Goal: Check status

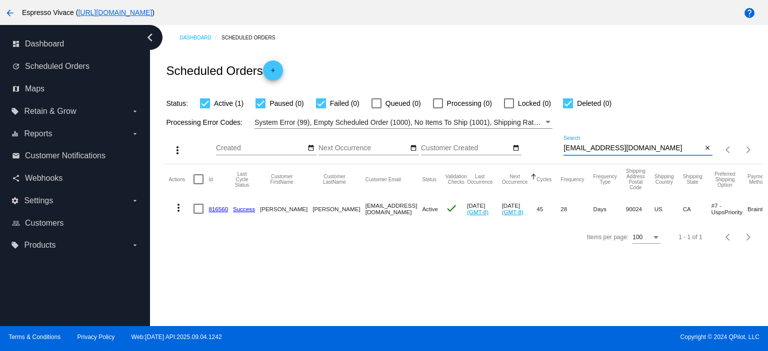
drag, startPoint x: 562, startPoint y: 144, endPoint x: 504, endPoint y: 141, distance: 58.1
click at [500, 135] on div "more_vert Sep Jan Feb Mar [DATE]" at bounding box center [462, 146] width 598 height 35
paste input "[PERSON_NAME][EMAIL_ADDRESS][PERSON_NAME]"
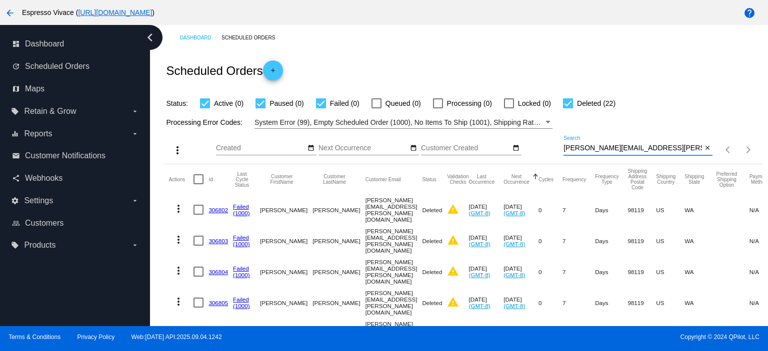
type input "[PERSON_NAME][EMAIL_ADDRESS][PERSON_NAME][DOMAIN_NAME]"
click at [544, 118] on div "Filter by Processing Error Codes" at bounding box center [547, 122] width 9 height 12
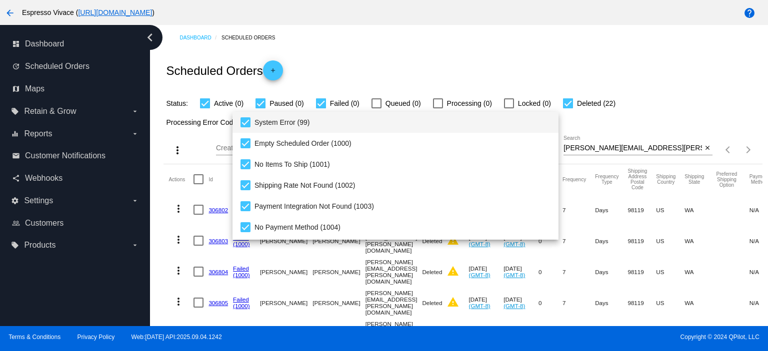
click at [322, 102] on div at bounding box center [384, 175] width 768 height 351
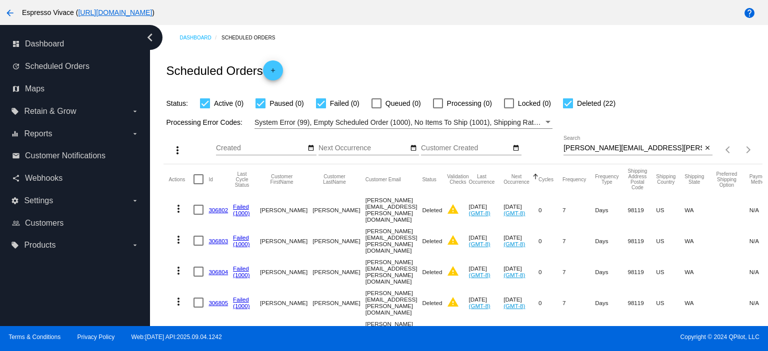
click at [322, 102] on div at bounding box center [321, 103] width 10 height 10
click at [321, 108] on input "Failed (0)" at bounding box center [320, 108] width 0 height 0
checkbox input "false"
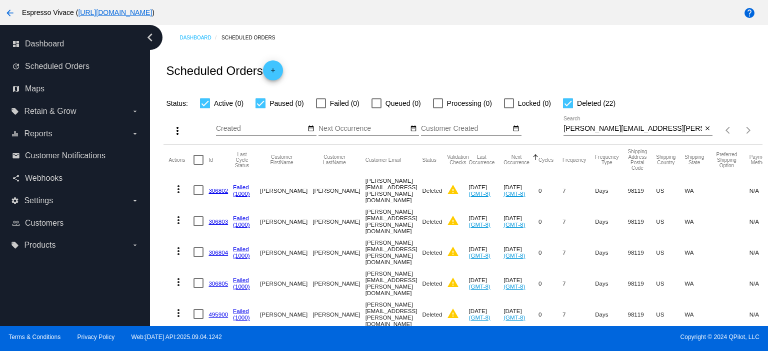
click at [265, 101] on label "Paused (0)" at bounding box center [279, 103] width 48 height 12
click at [260, 108] on input "Paused (0)" at bounding box center [260, 108] width 0 height 0
checkbox input "false"
click at [568, 101] on div at bounding box center [568, 103] width 10 height 10
click at [568, 108] on input "Deleted (22)" at bounding box center [567, 108] width 0 height 0
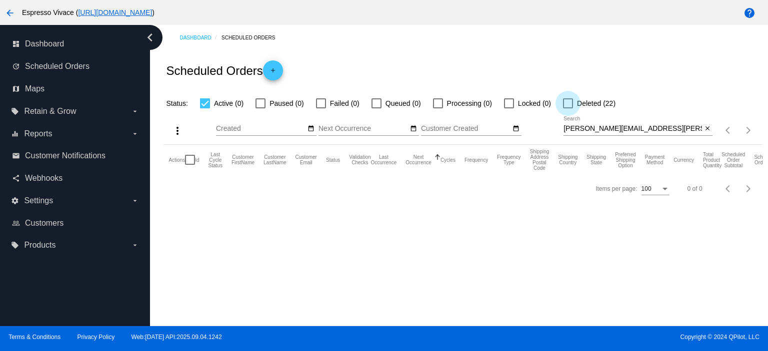
drag, startPoint x: 568, startPoint y: 103, endPoint x: 563, endPoint y: 134, distance: 31.4
click at [567, 103] on div at bounding box center [568, 103] width 10 height 10
click at [567, 108] on input "Deleted (22)" at bounding box center [567, 108] width 0 height 0
checkbox input "true"
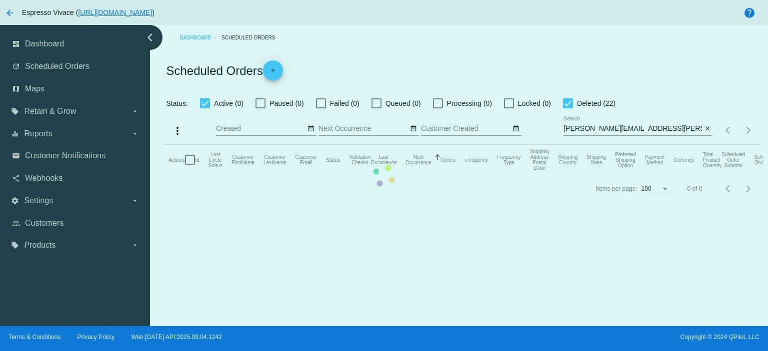
click at [207, 145] on mat-table "Actions Id Last Cycle Status Customer FirstName Customer LastName Customer Emai…" at bounding box center [462, 160] width 598 height 30
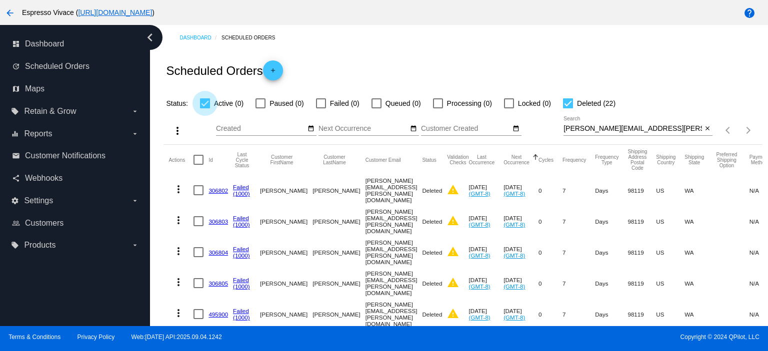
click at [208, 103] on div at bounding box center [205, 103] width 10 height 10
click at [205, 108] on input "Active (0)" at bounding box center [204, 108] width 0 height 0
checkbox input "false"
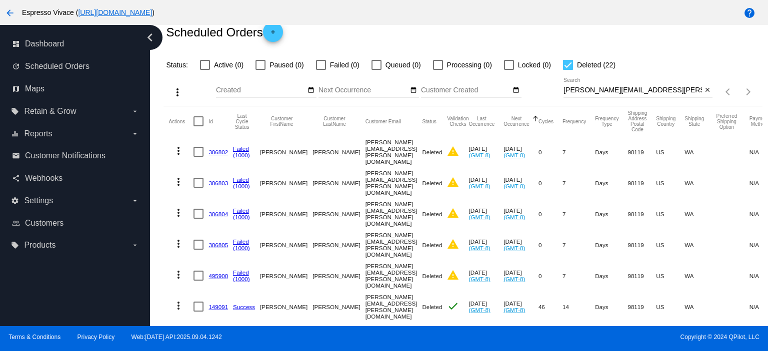
scroll to position [100, 0]
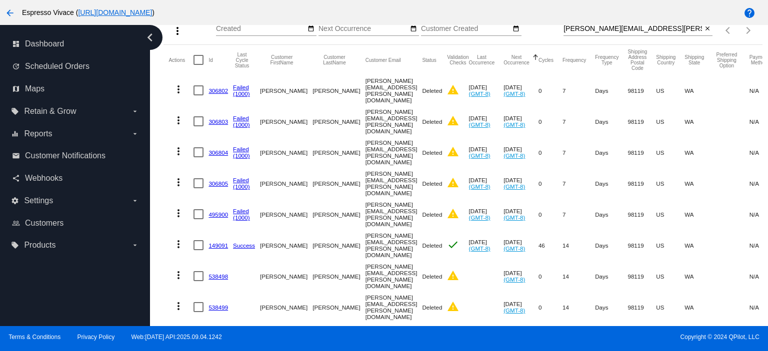
click at [222, 242] on link "149091" at bounding box center [217, 245] width 19 height 6
